Goal: Browse casually

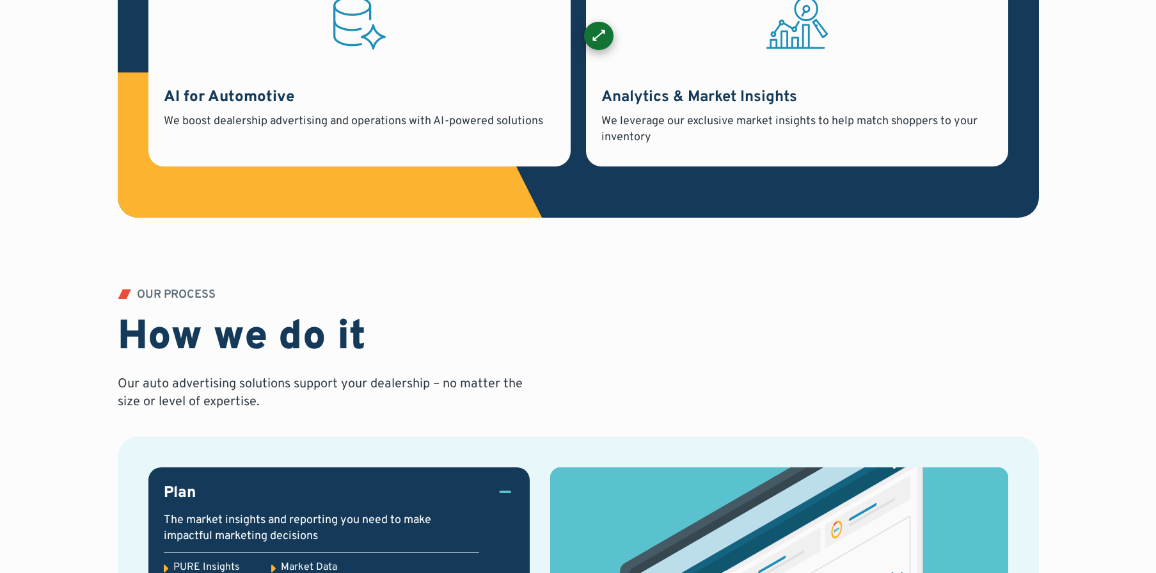
scroll to position [1415, 0]
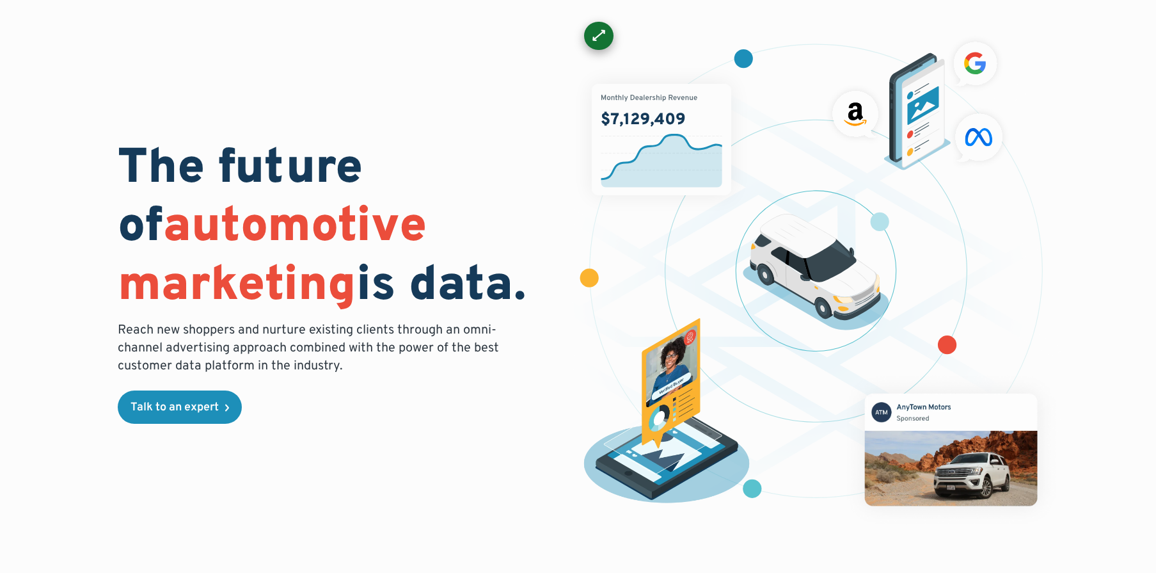
scroll to position [0, 0]
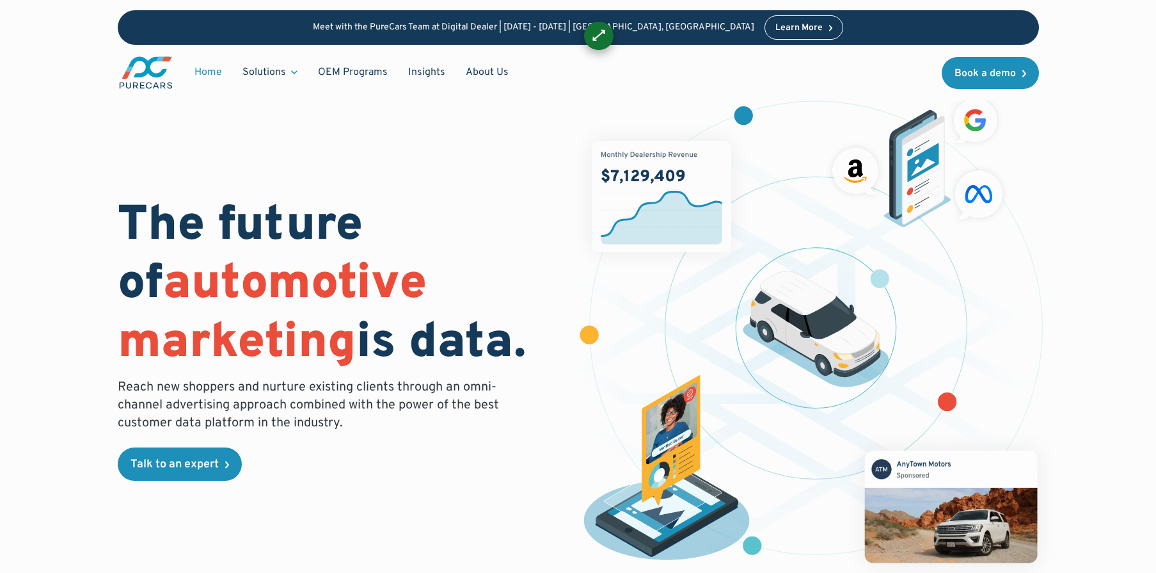
click at [422, 152] on div "The future of automotive marketing is data. Reach new shoppers and nurture exis…" at bounding box center [578, 334] width 921 height 504
